Goal: Information Seeking & Learning: Learn about a topic

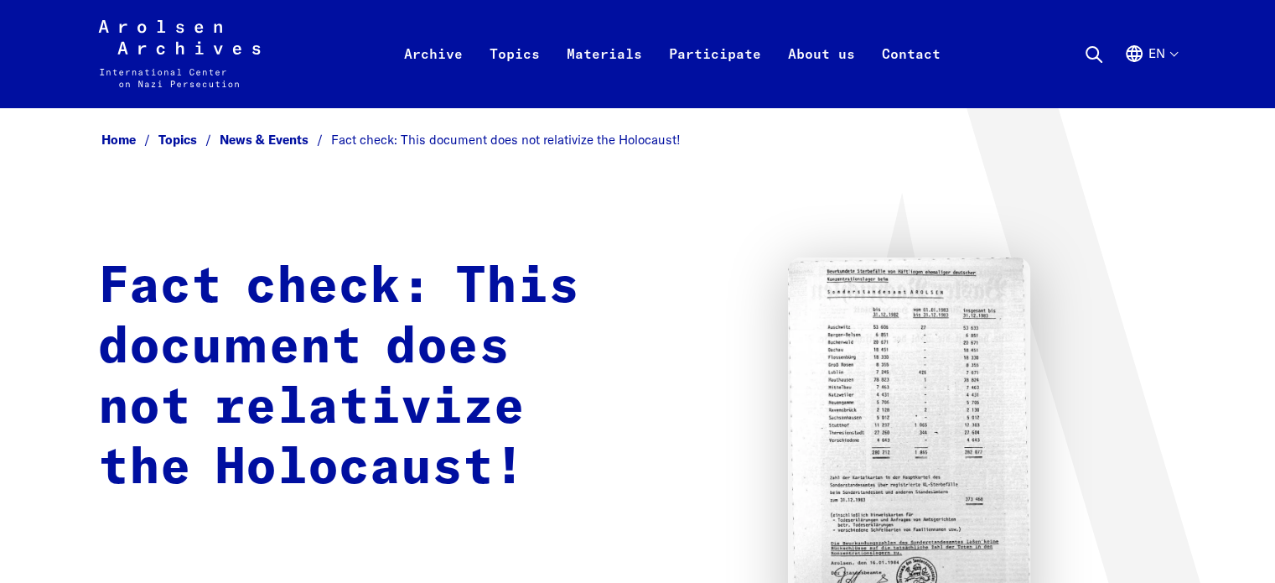
scroll to position [419, 0]
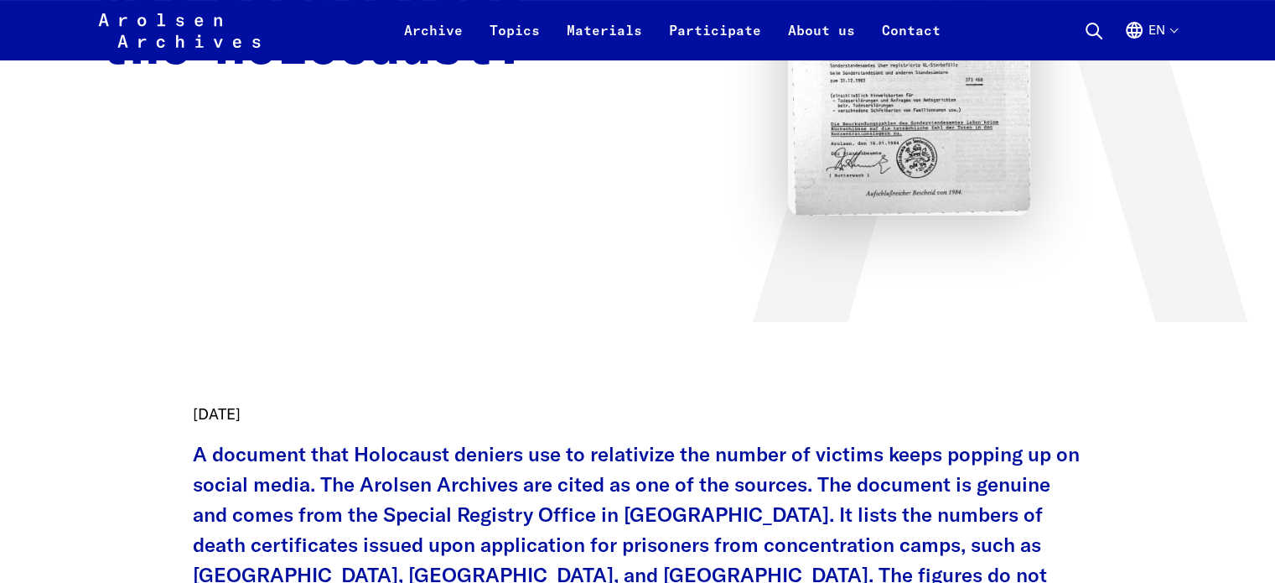
click at [869, 122] on img at bounding box center [909, 26] width 242 height 377
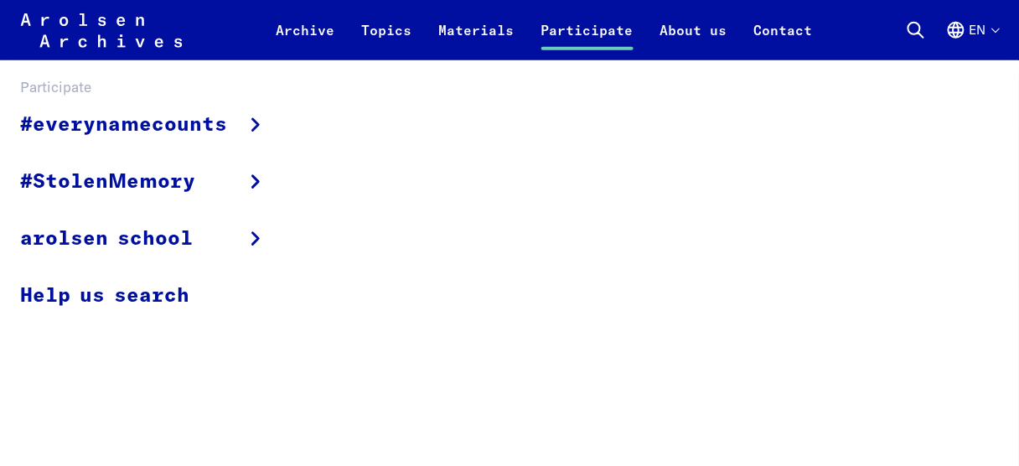
scroll to position [872, 0]
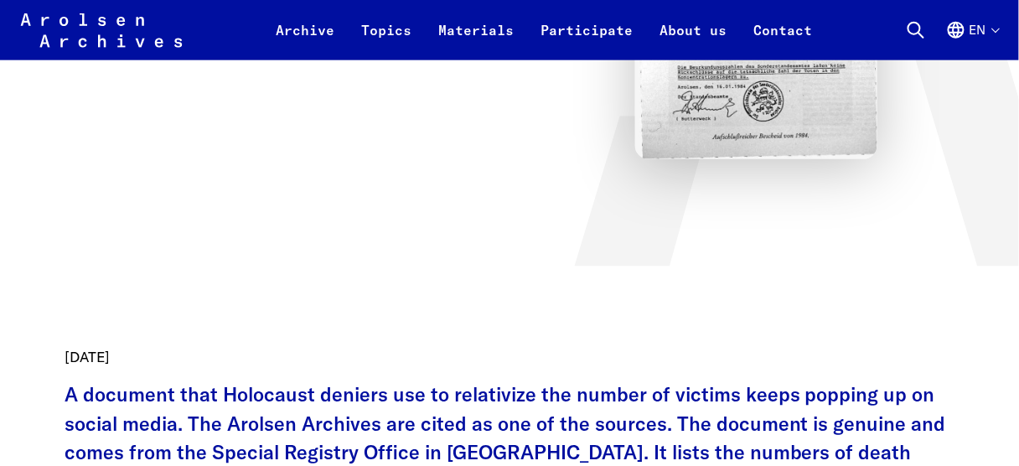
scroll to position [671, 0]
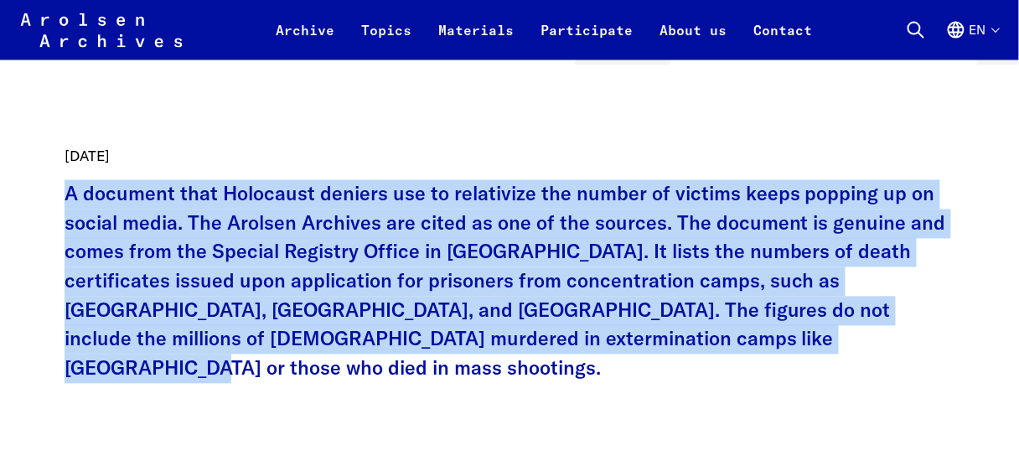
drag, startPoint x: 53, startPoint y: 191, endPoint x: 690, endPoint y: 292, distance: 645.0
copy p "A document that Holocaust deniers use to relativize the number of victims keeps…"
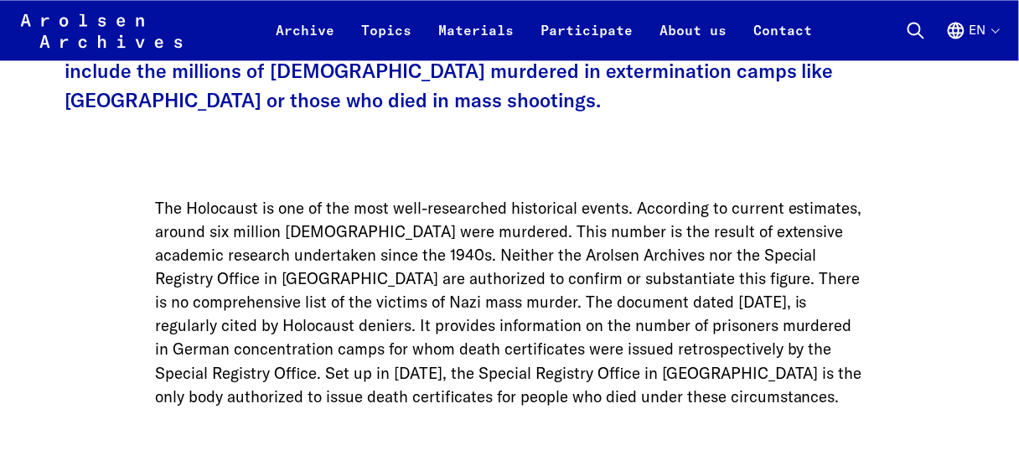
click at [394, 262] on p "The Holocaust is one of the most well-researched historical events. According t…" at bounding box center [509, 302] width 709 height 212
click at [394, 269] on p "The Holocaust is one of the most well-researched historical events. According t…" at bounding box center [509, 302] width 709 height 212
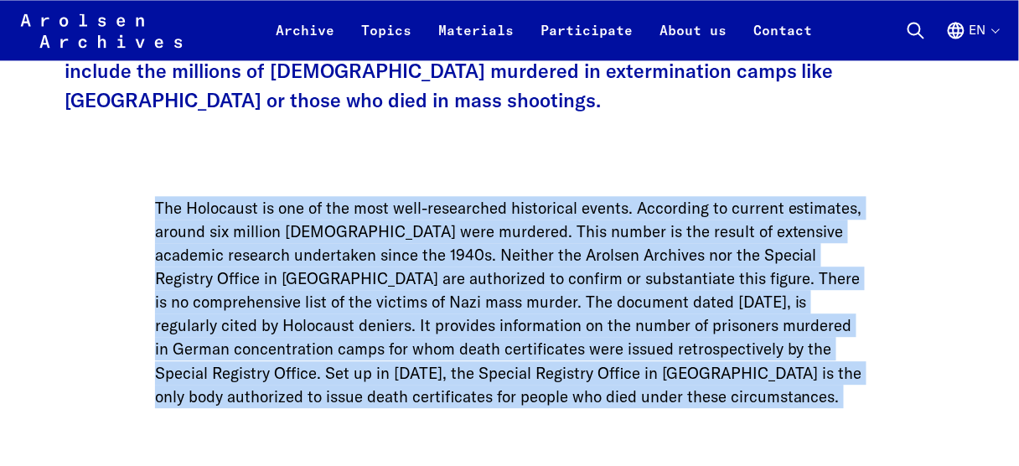
click at [394, 269] on p "The Holocaust is one of the most well-researched historical events. According t…" at bounding box center [509, 302] width 709 height 212
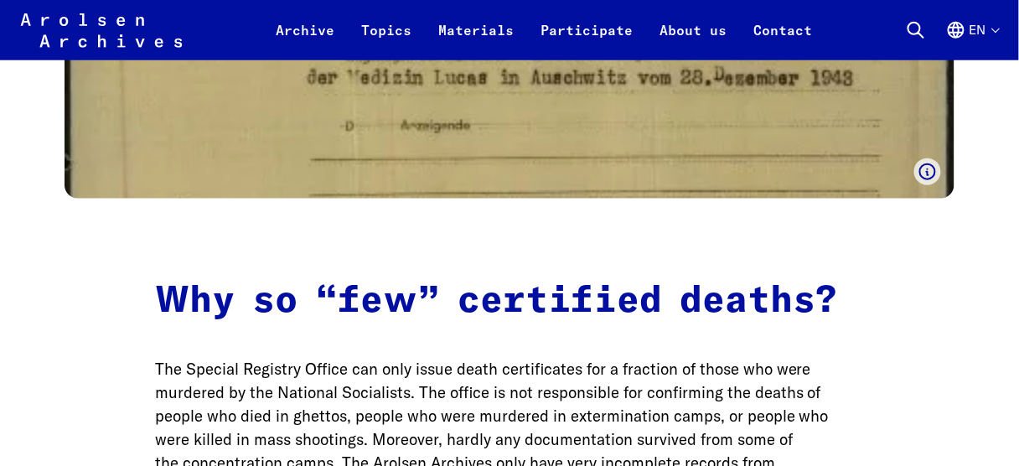
scroll to position [1677, 0]
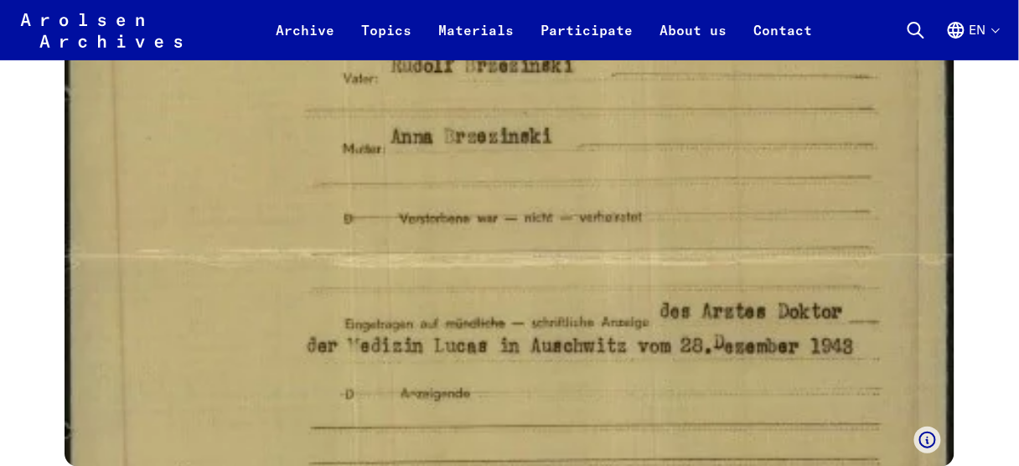
click at [392, 269] on img at bounding box center [510, 257] width 890 height 419
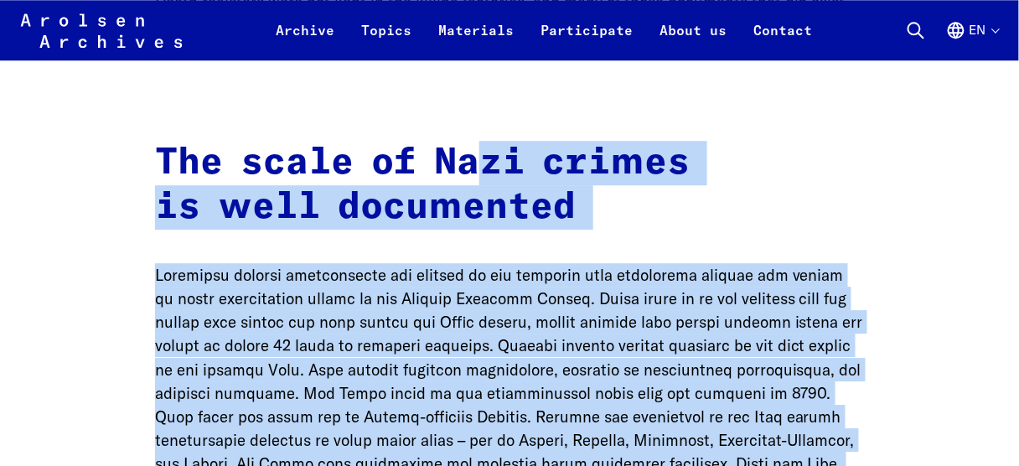
scroll to position [2616, 0]
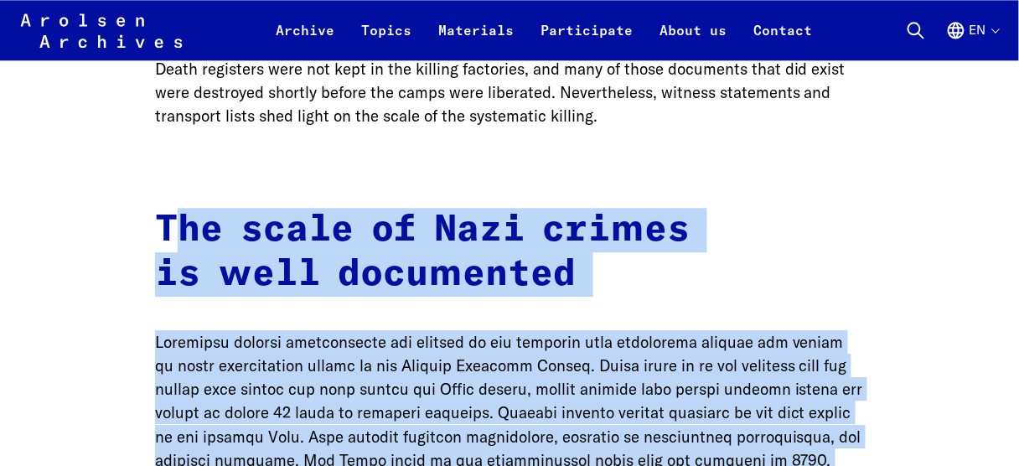
drag, startPoint x: 575, startPoint y: 300, endPoint x: 168, endPoint y: 174, distance: 426.4
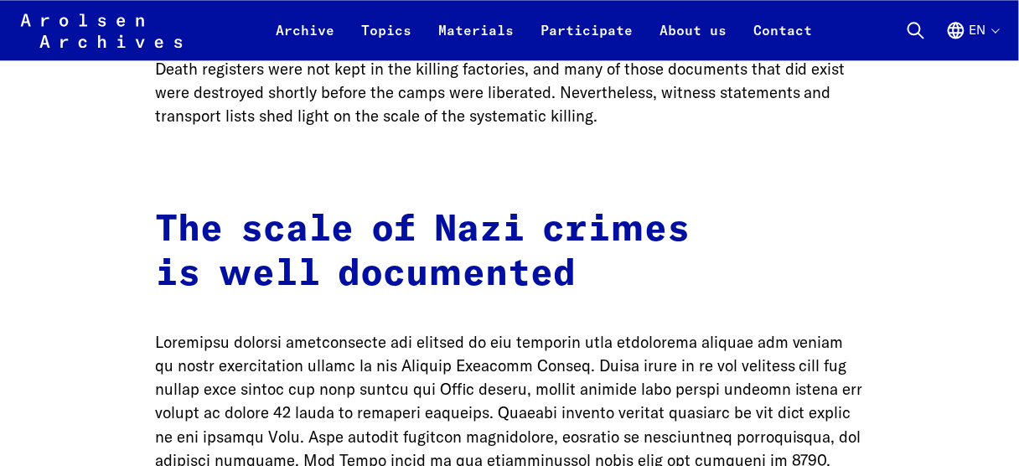
click at [161, 211] on strong "The scale of Nazi crimes is well documented" at bounding box center [422, 252] width 535 height 82
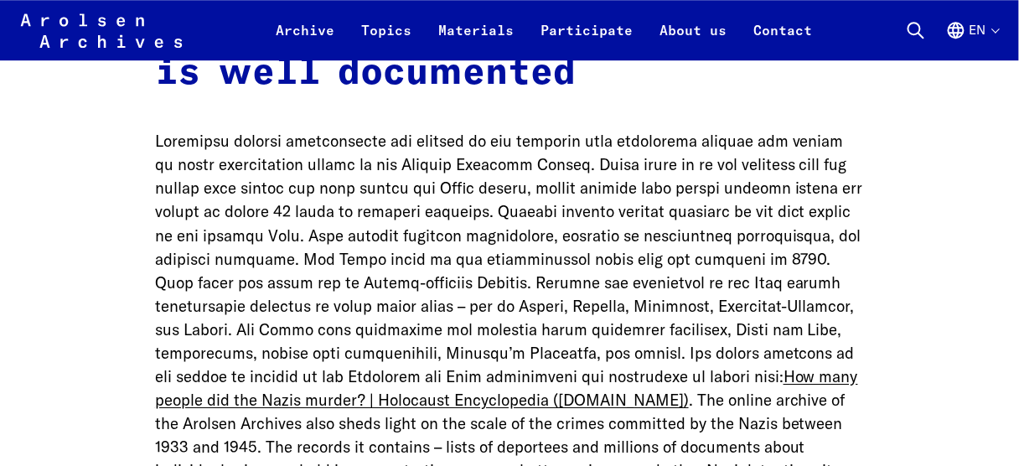
scroll to position [3018, 0]
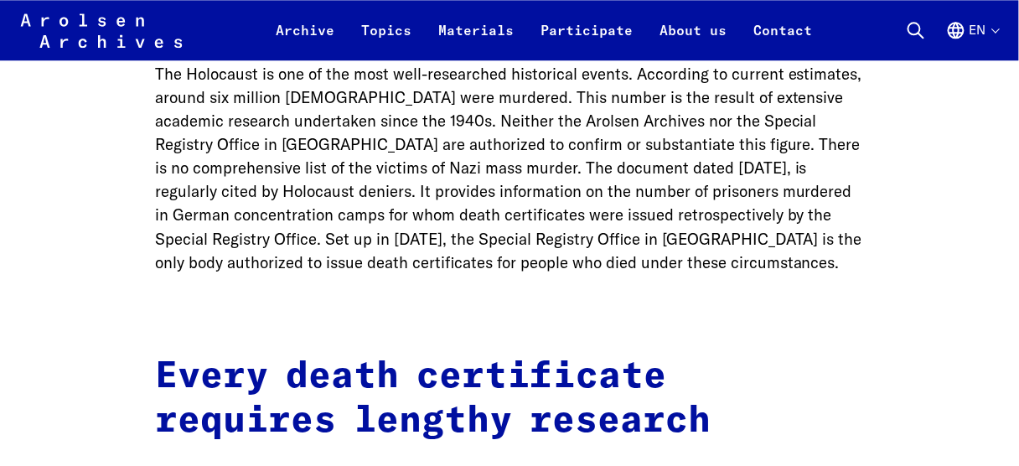
scroll to position [1274, 0]
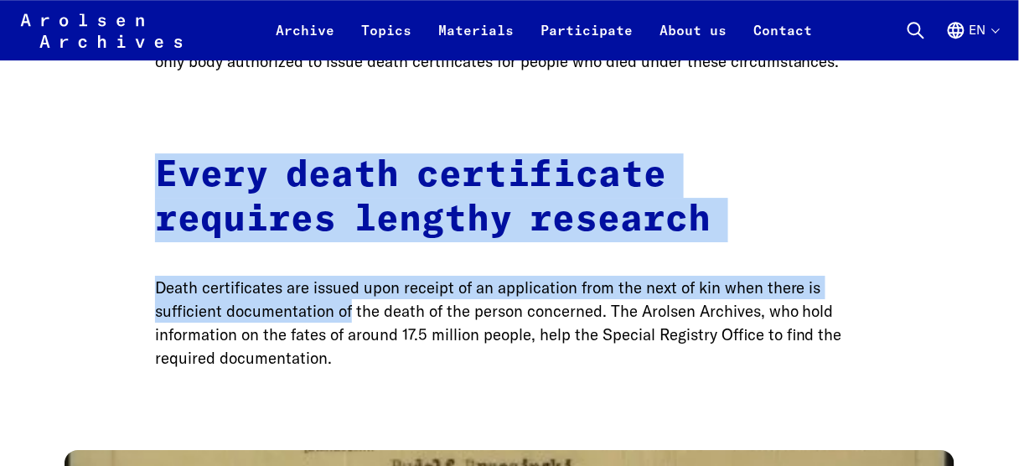
drag, startPoint x: 172, startPoint y: 158, endPoint x: 350, endPoint y: 296, distance: 225.2
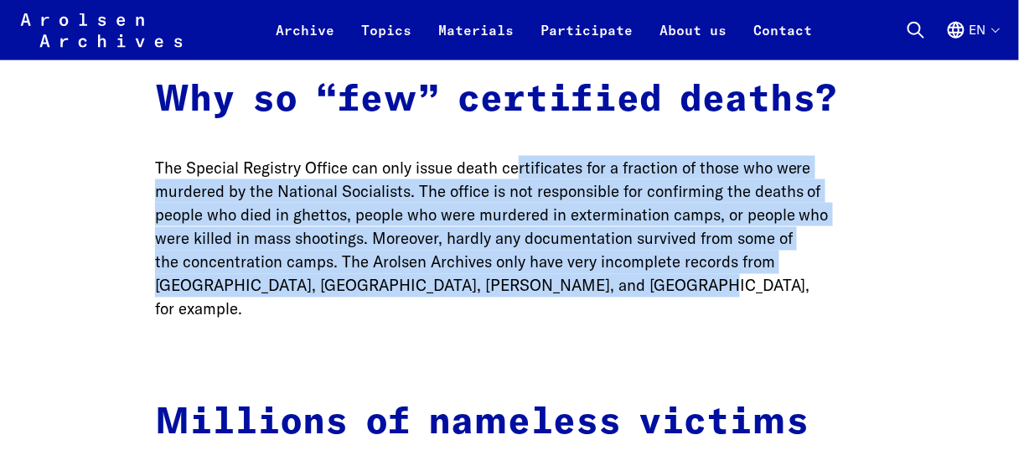
scroll to position [2012, 0]
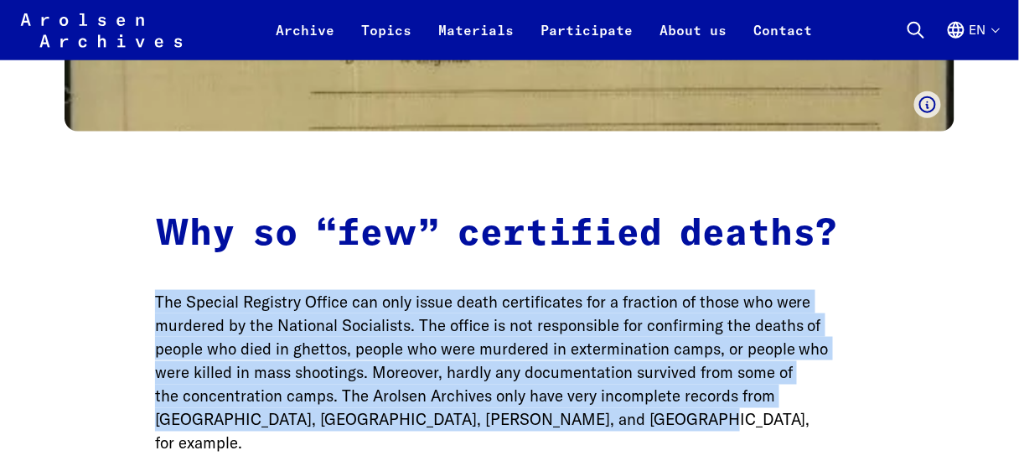
drag, startPoint x: 581, startPoint y: 256, endPoint x: 119, endPoint y: 220, distance: 463.3
click at [106, 261] on main "Home Topics News & Events Fact check: This document does not relativize the Hol…" at bounding box center [509, 16] width 979 height 3853
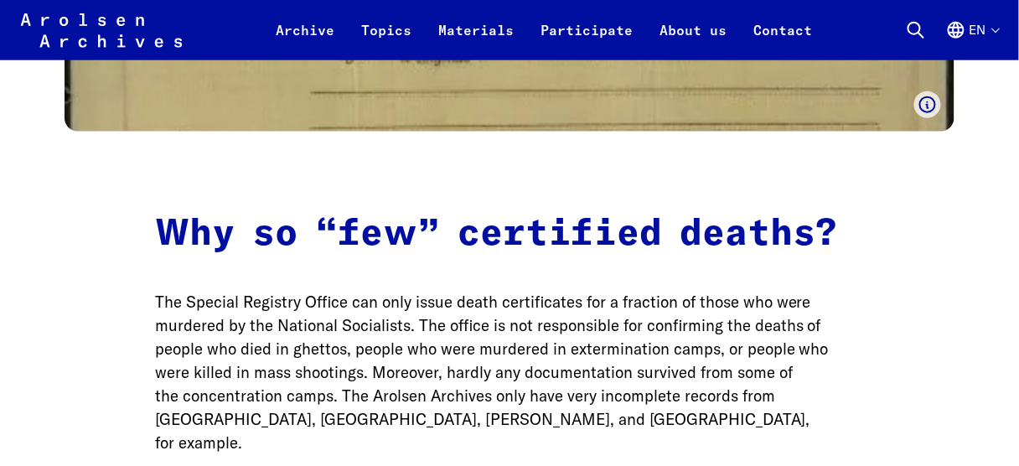
click at [121, 208] on main "Home Topics News & Events Fact check: This document does not relativize the Hol…" at bounding box center [509, 16] width 979 height 3853
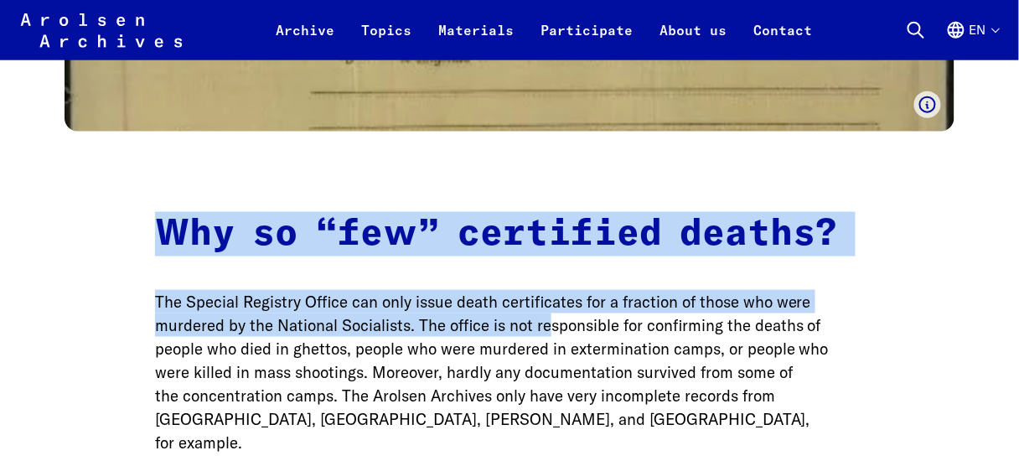
scroll to position [2146, 0]
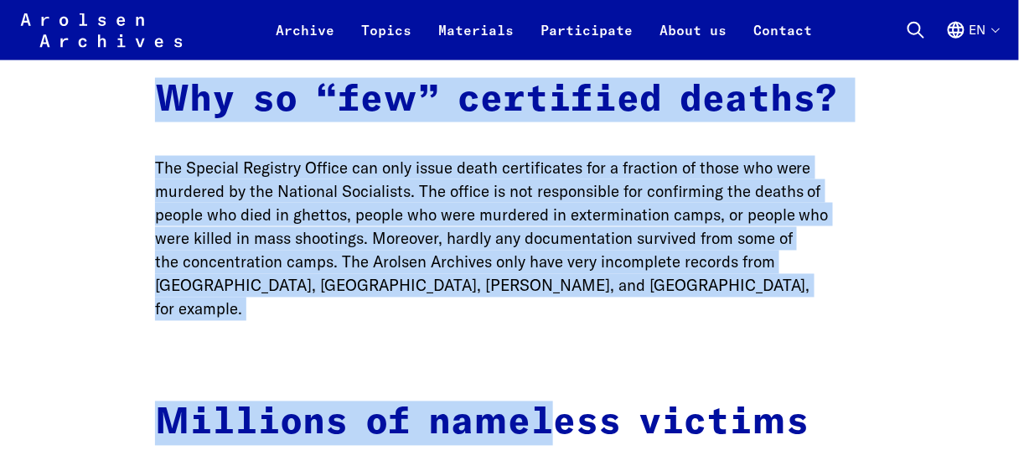
drag, startPoint x: 121, startPoint y: 202, endPoint x: 550, endPoint y: 314, distance: 443.5
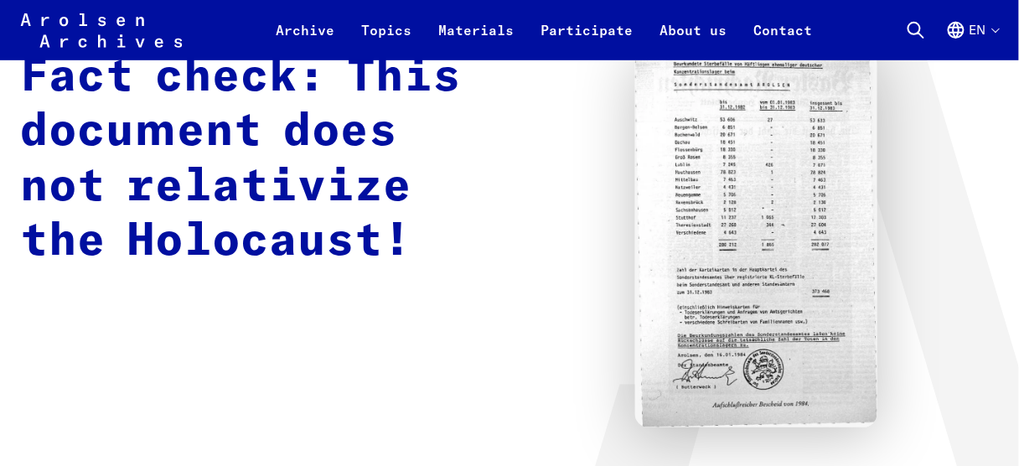
scroll to position [0, 0]
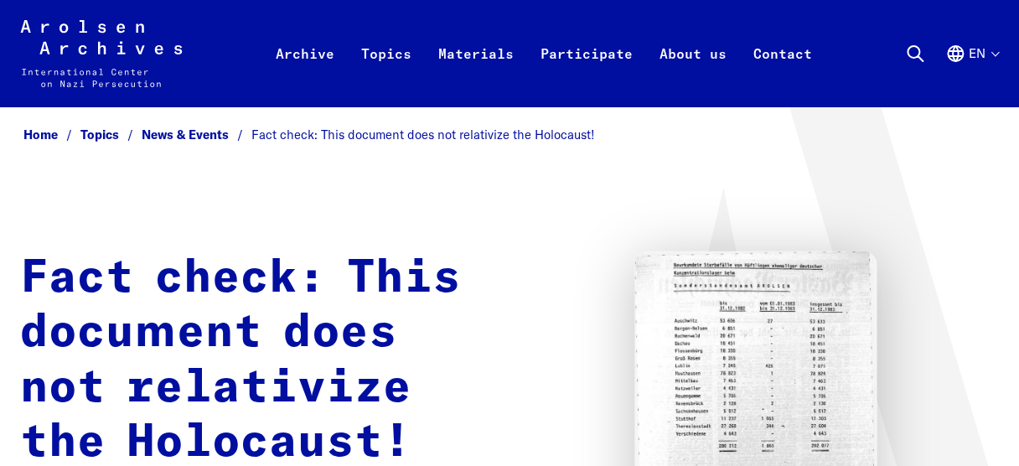
drag, startPoint x: 469, startPoint y: 272, endPoint x: 0, endPoint y: 189, distance: 476.9
copy main "Lore ipsum: Dolo sitametc adip eli seddoeiusm tem Incididun! 14. Utla 8130 E do…"
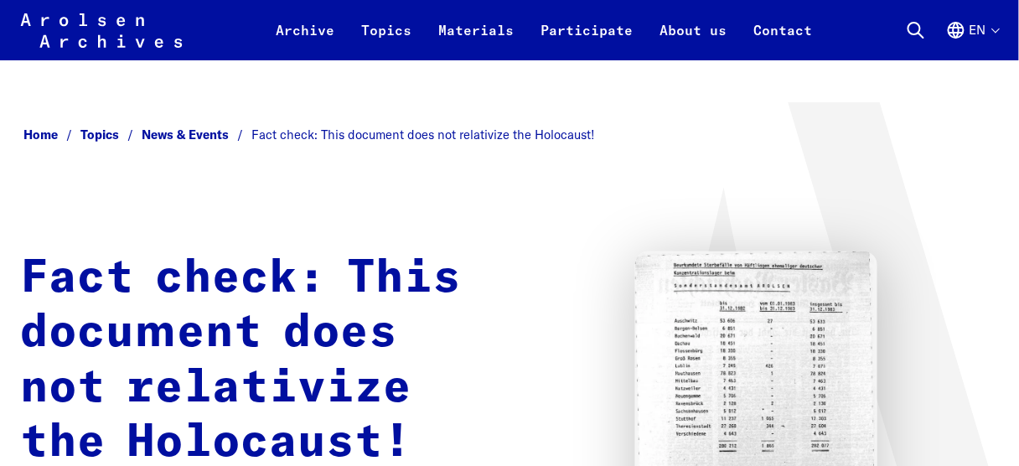
scroll to position [268, 0]
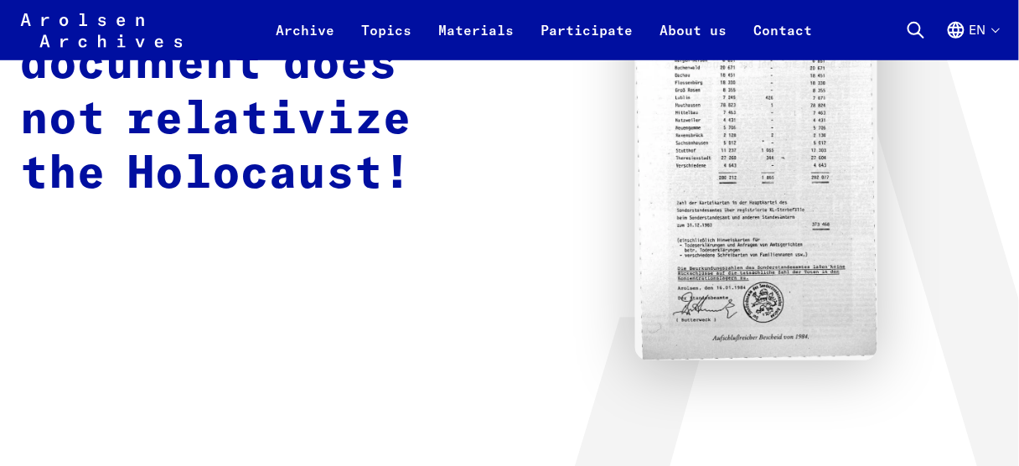
click at [349, 342] on div "Fact check: This document does not relativize the Holocaust!" at bounding box center [509, 171] width 979 height 377
